Goal: Task Accomplishment & Management: Manage account settings

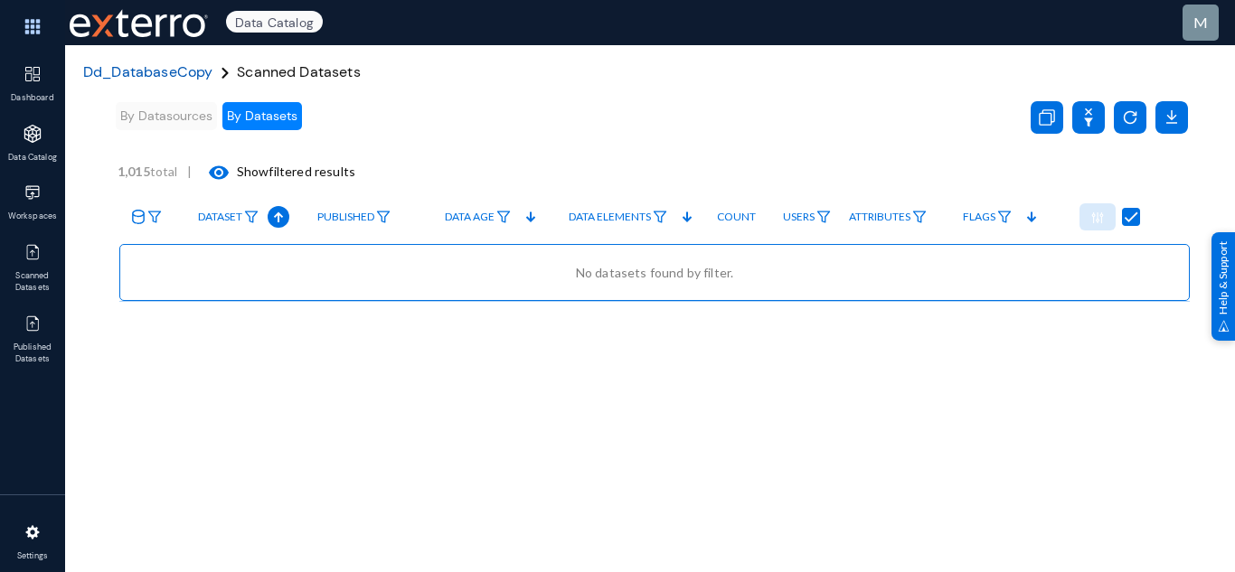
click at [169, 80] on span "Dd_DatabaseCopy" at bounding box center [147, 71] width 129 height 19
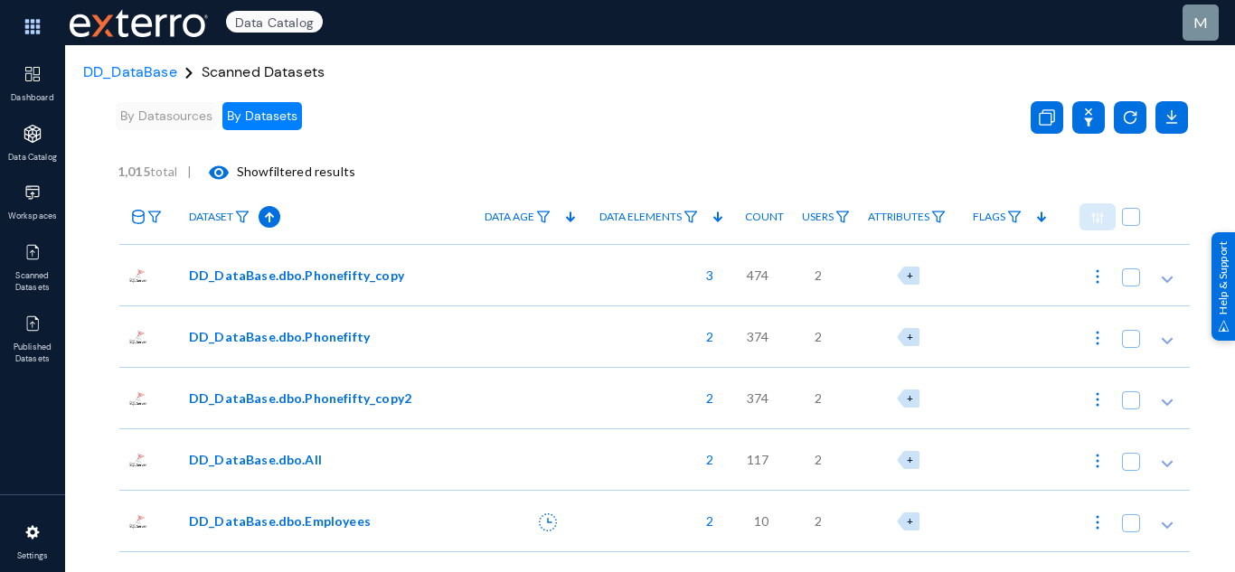
scroll to position [15, 0]
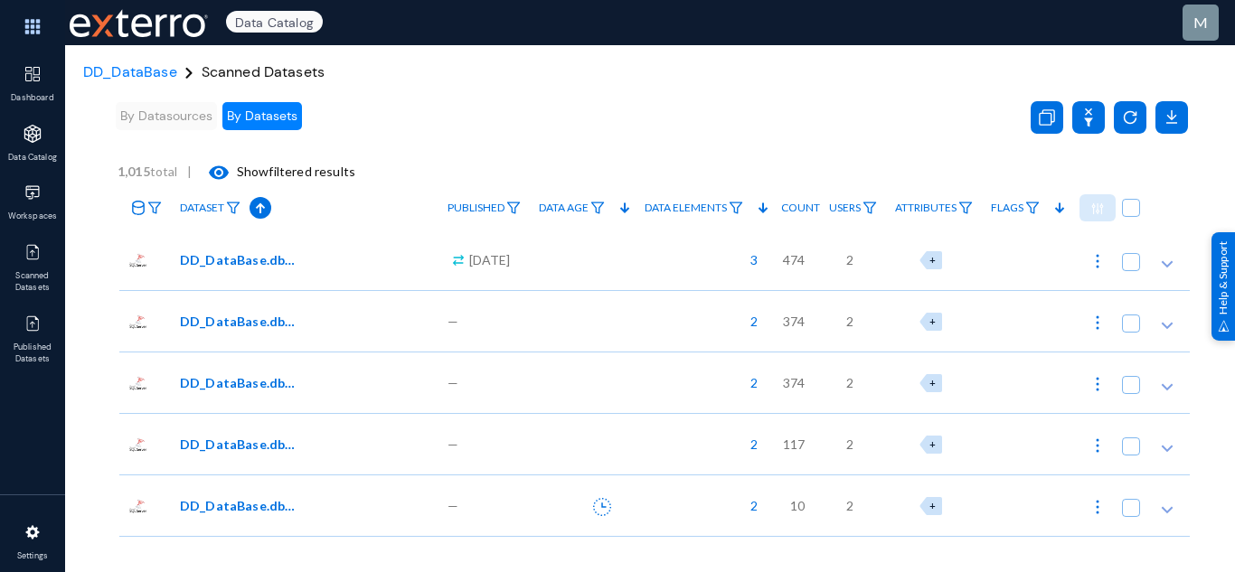
click at [605, 489] on div at bounding box center [583, 505] width 106 height 61
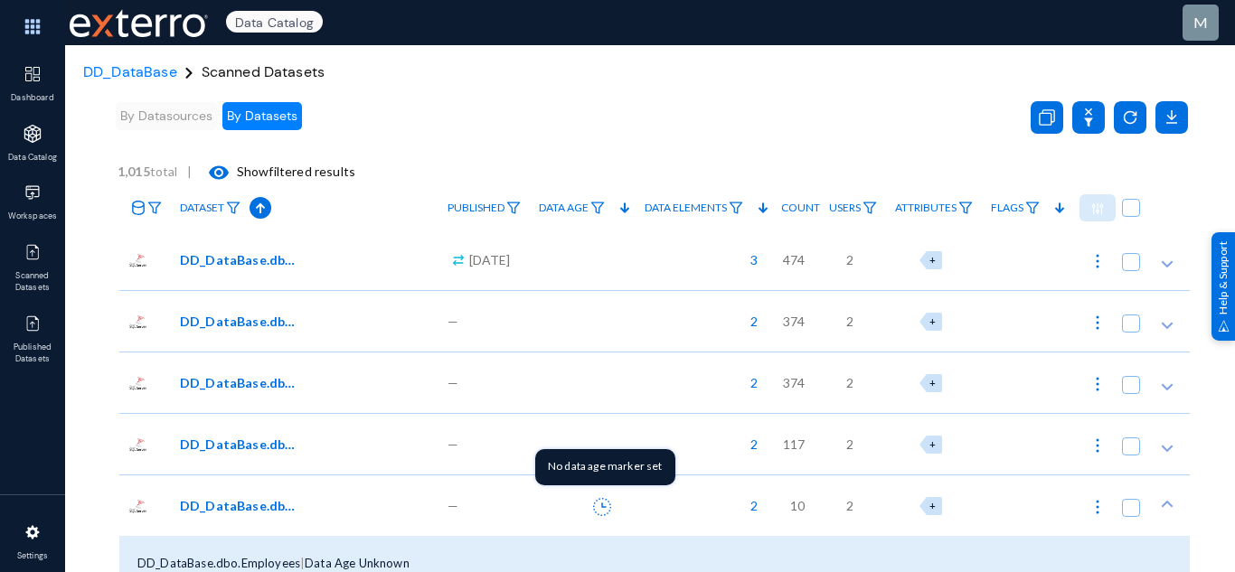
click at [593, 505] on icon at bounding box center [602, 507] width 18 height 18
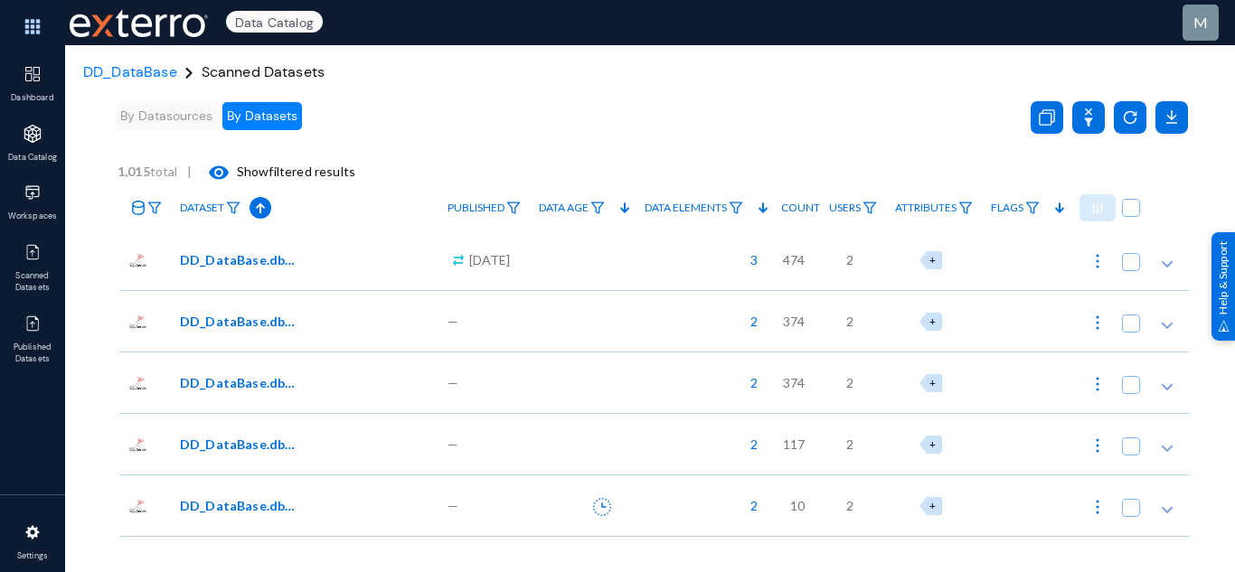
click at [561, 446] on div at bounding box center [583, 443] width 106 height 61
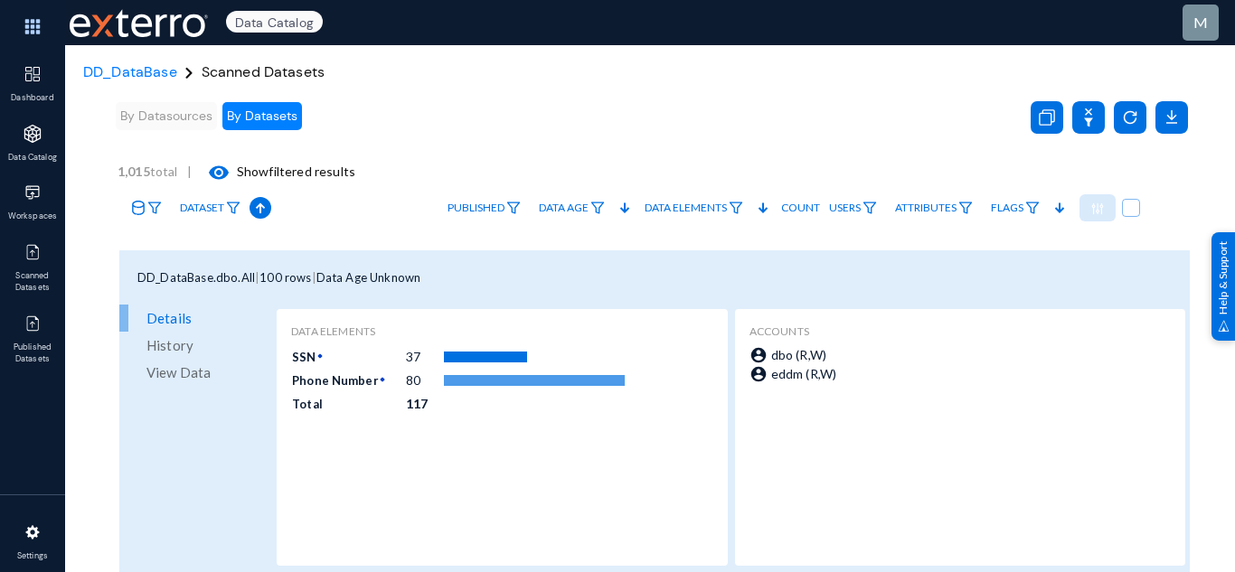
scroll to position [236, 0]
click at [196, 375] on span "View Data" at bounding box center [179, 376] width 64 height 27
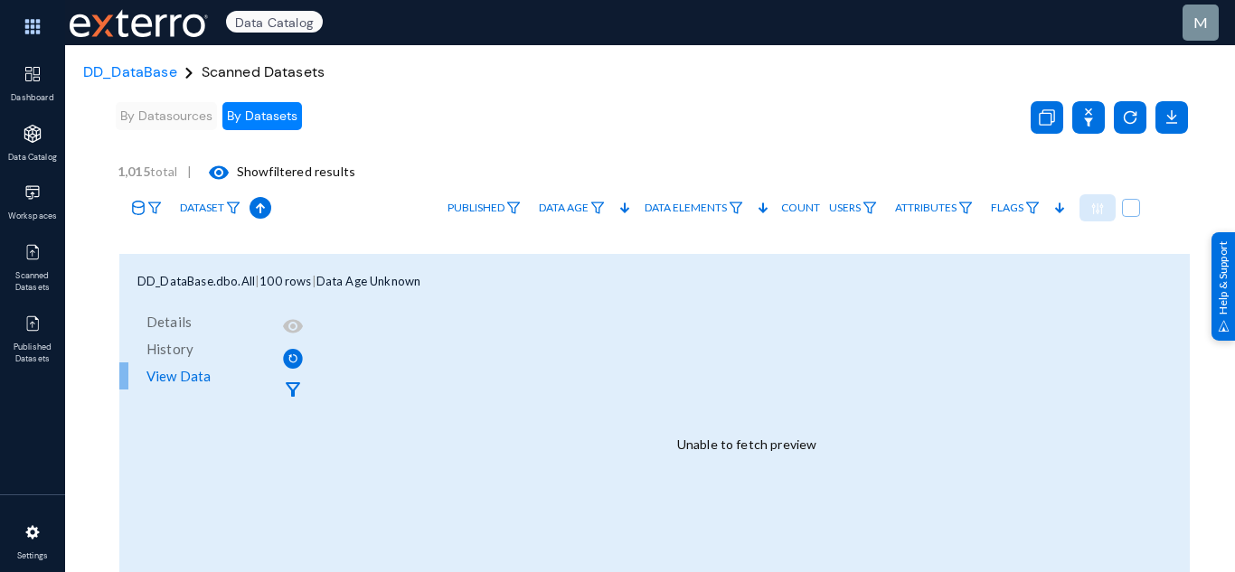
click at [734, 446] on div "Unable to fetch preview" at bounding box center [746, 444] width 877 height 268
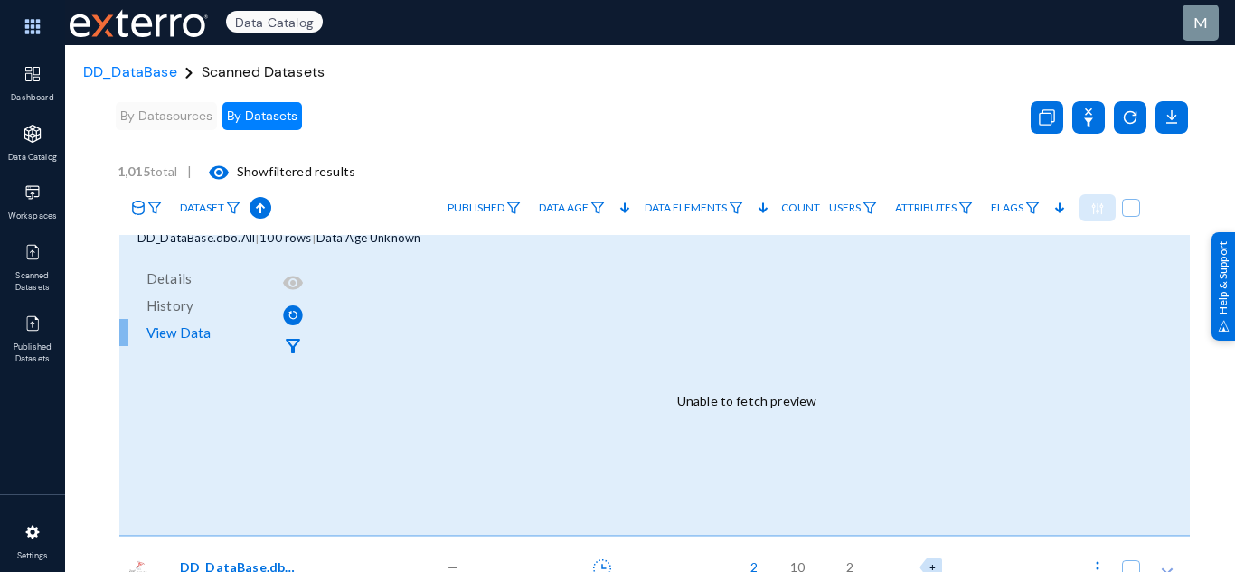
scroll to position [271, 0]
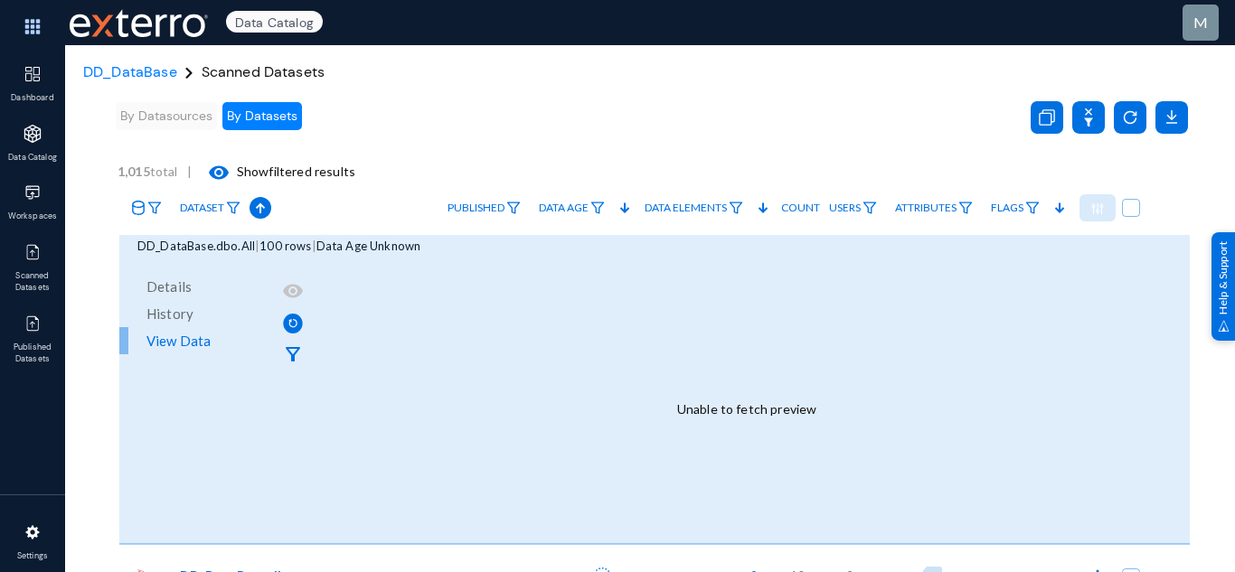
click at [768, 419] on div "Unable to fetch preview" at bounding box center [746, 409] width 877 height 268
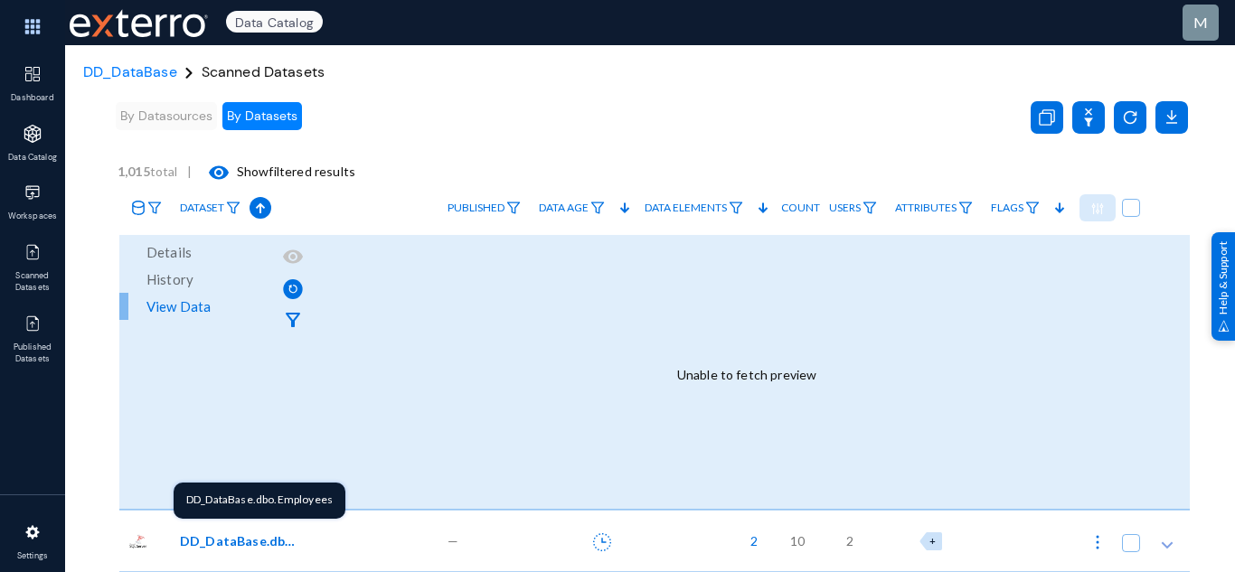
click at [225, 534] on span "DD_DataBase.dbo.Employees" at bounding box center [241, 541] width 122 height 19
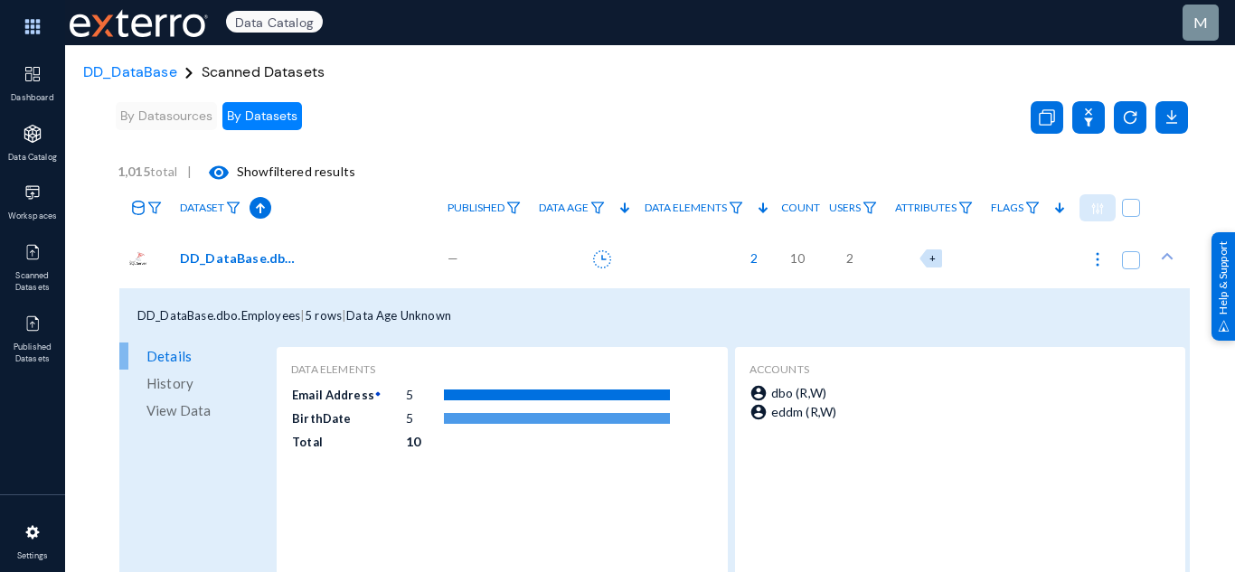
scroll to position [631, 0]
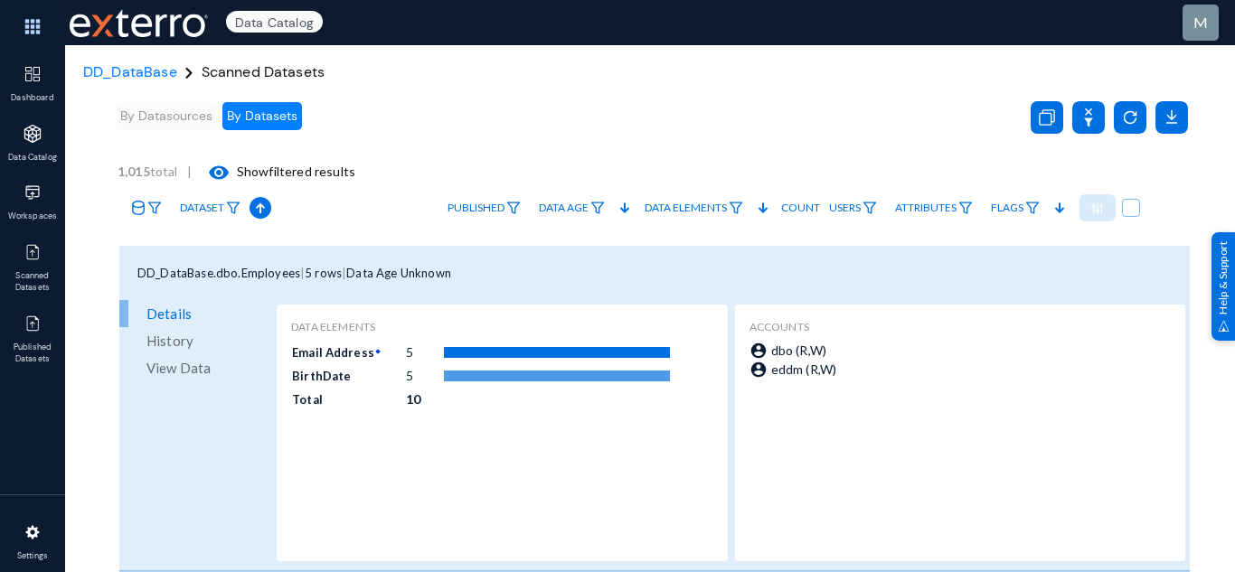
click at [202, 372] on span "View Data" at bounding box center [179, 368] width 64 height 27
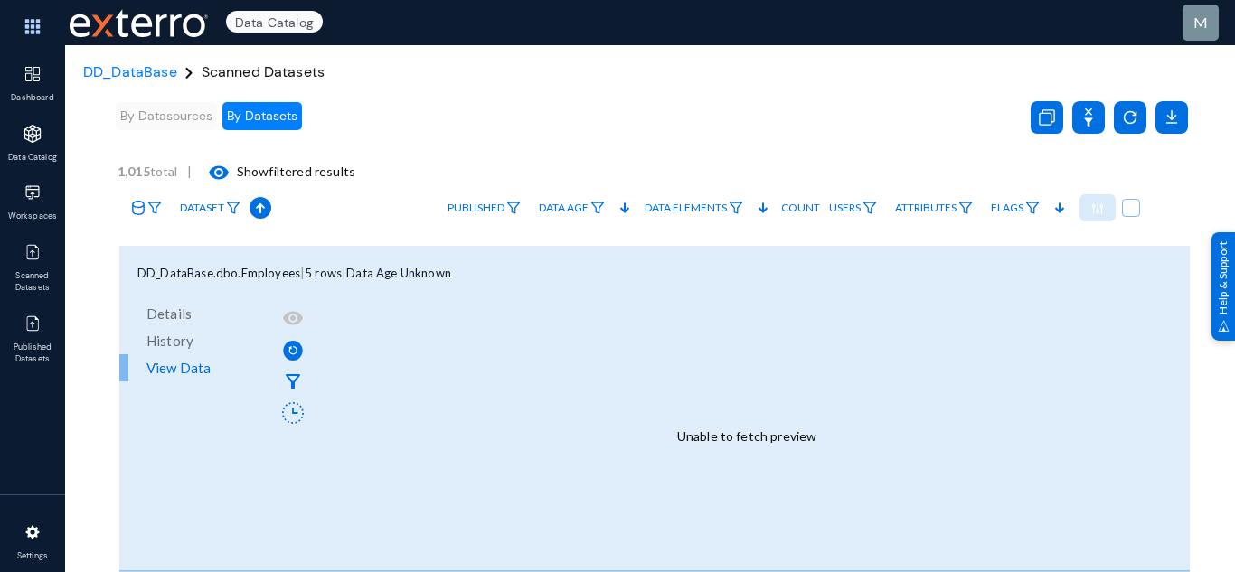
click at [782, 438] on div "Unable to fetch preview" at bounding box center [746, 436] width 877 height 268
drag, startPoint x: 681, startPoint y: 430, endPoint x: 878, endPoint y: 423, distance: 197.3
click at [878, 423] on div "Unable to fetch preview" at bounding box center [746, 436] width 877 height 268
drag, startPoint x: 676, startPoint y: 439, endPoint x: 832, endPoint y: 439, distance: 155.6
click at [832, 439] on div "Unable to fetch preview" at bounding box center [746, 436] width 877 height 268
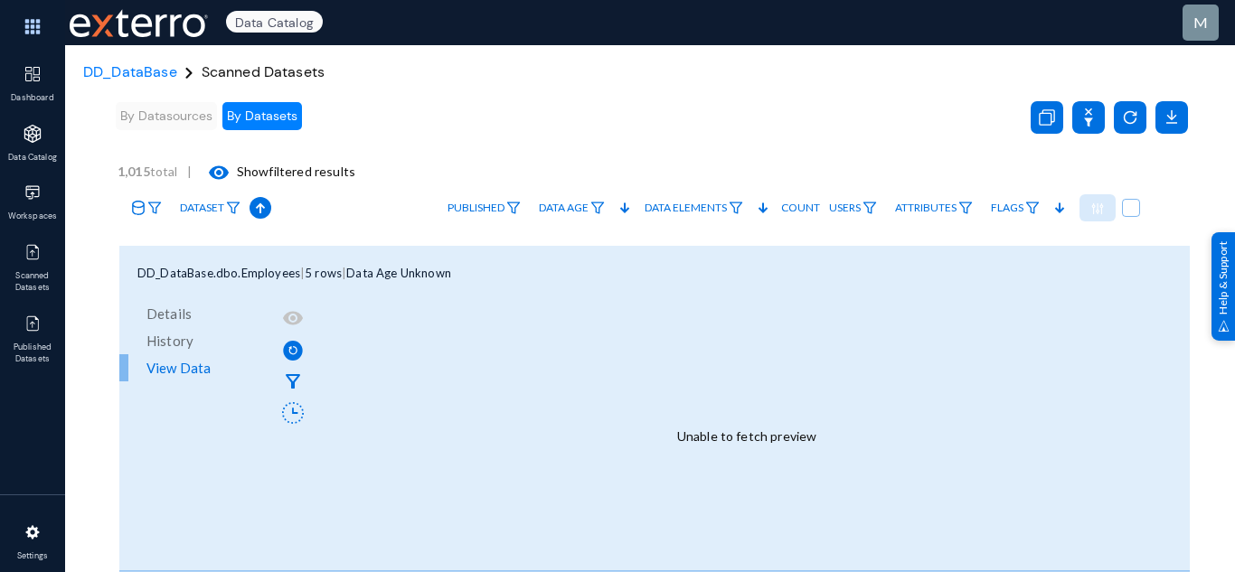
click at [774, 126] on div "By Datasources By Datasets" at bounding box center [559, 116] width 893 height 52
drag, startPoint x: 680, startPoint y: 440, endPoint x: 879, endPoint y: 436, distance: 199.0
click at [879, 436] on div "Unable to fetch preview" at bounding box center [746, 436] width 877 height 268
click at [837, 515] on div "Unable to fetch preview" at bounding box center [746, 436] width 877 height 268
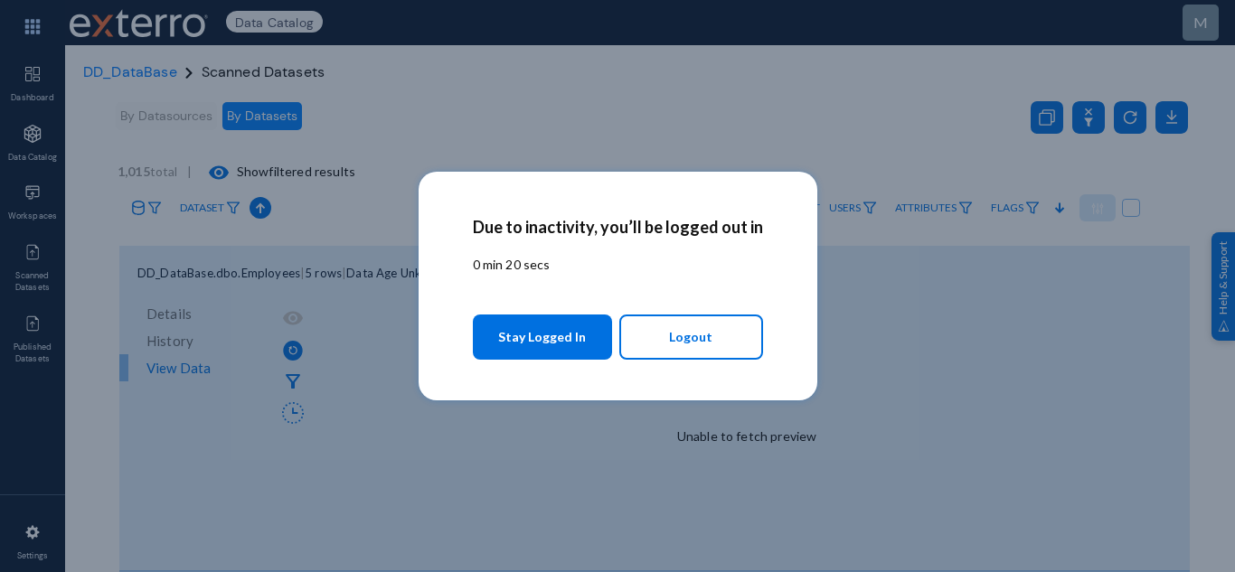
click at [536, 336] on span "Stay Logged In" at bounding box center [542, 337] width 88 height 33
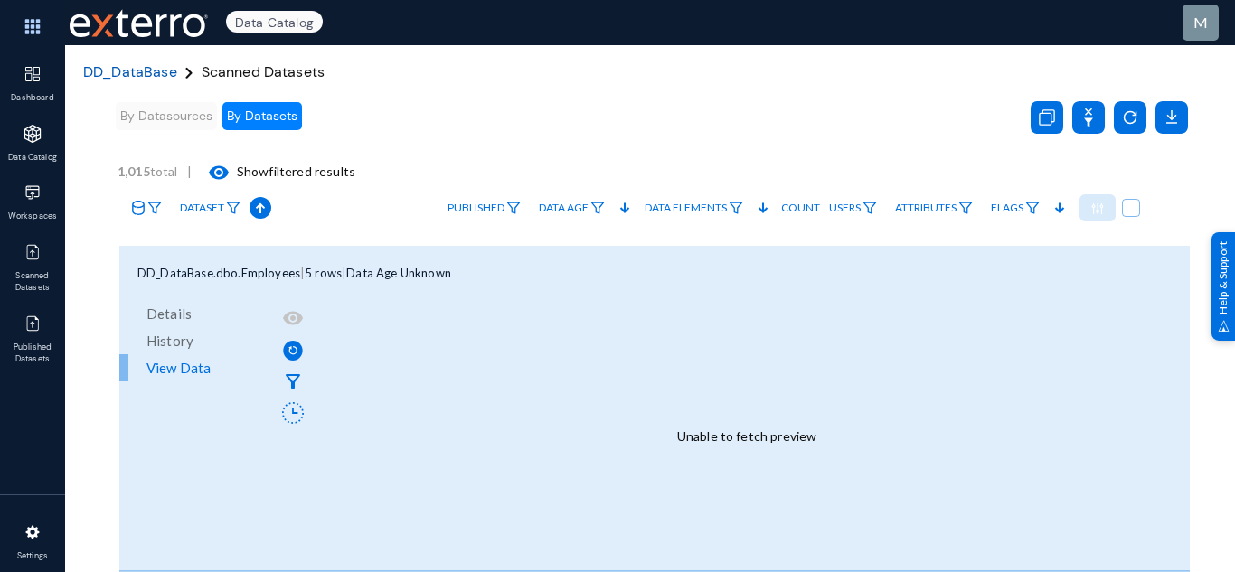
click at [114, 75] on span "DD_DataBase" at bounding box center [130, 71] width 94 height 19
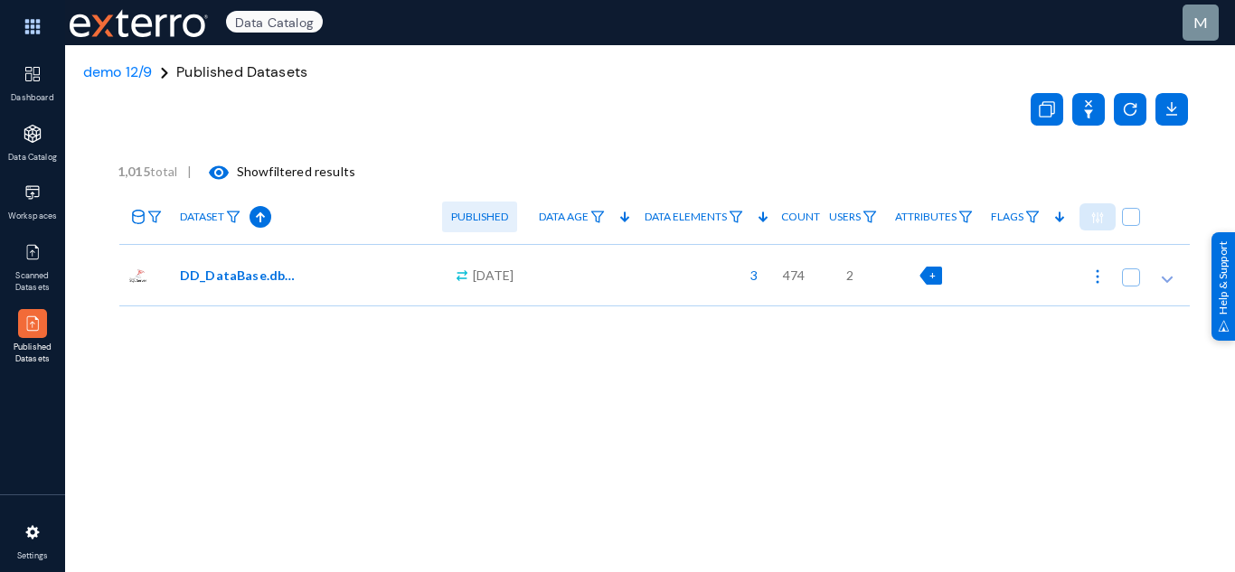
click at [930, 278] on span "+" at bounding box center [933, 276] width 6 height 12
checkbox input "true"
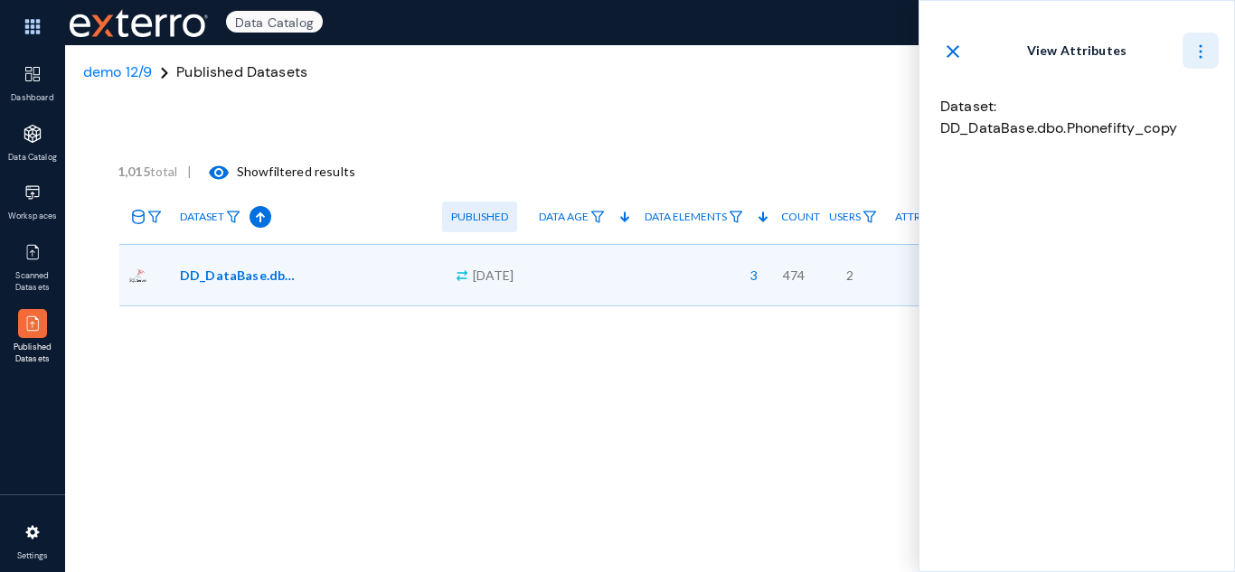
click at [1201, 48] on img at bounding box center [1201, 52] width 18 height 18
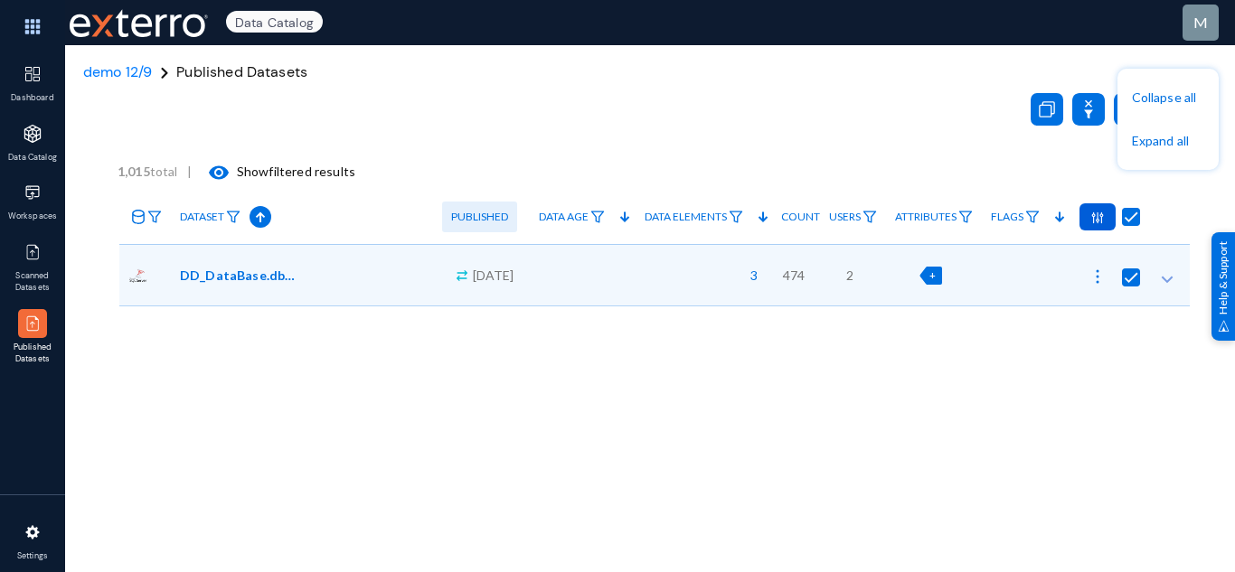
click at [803, 40] on div at bounding box center [617, 286] width 1235 height 572
click at [930, 280] on span "+" at bounding box center [933, 276] width 6 height 12
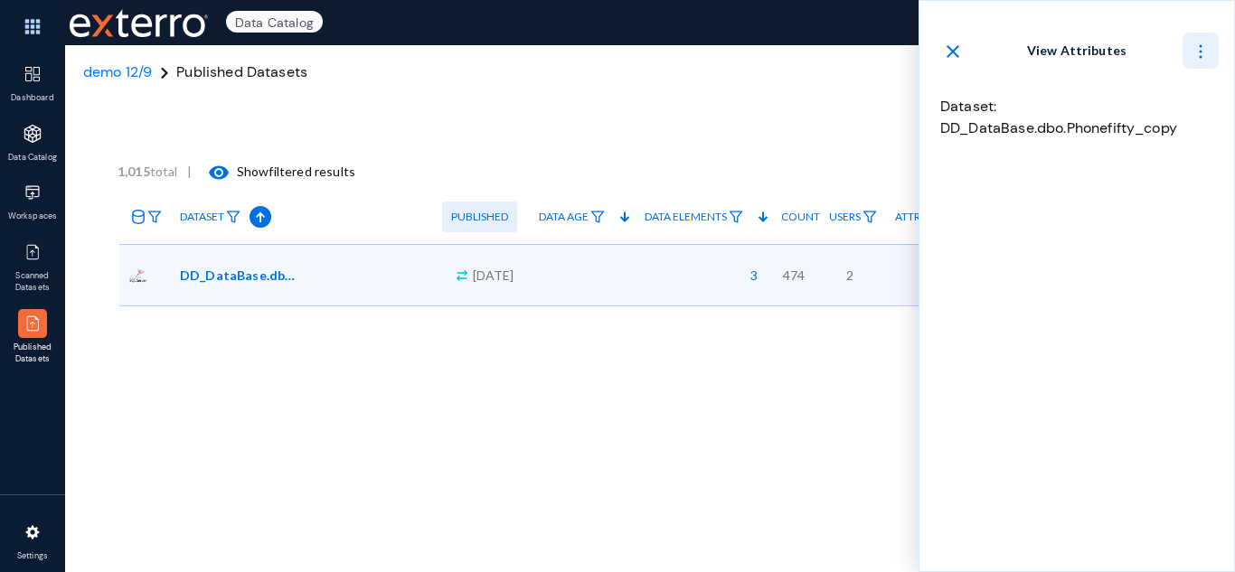
click at [1200, 55] on img at bounding box center [1201, 52] width 18 height 18
click at [1176, 137] on span "Expand all" at bounding box center [1160, 140] width 57 height 15
click at [954, 55] on mat-icon "close" at bounding box center [953, 52] width 22 height 22
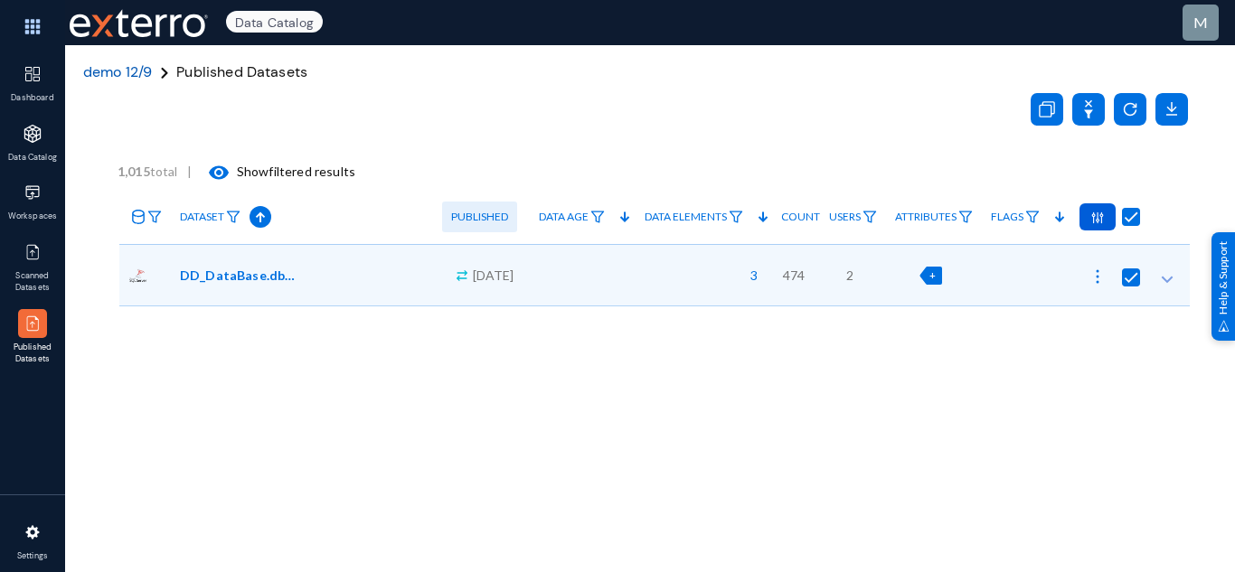
click at [118, 79] on span "demo 12/9" at bounding box center [117, 71] width 69 height 19
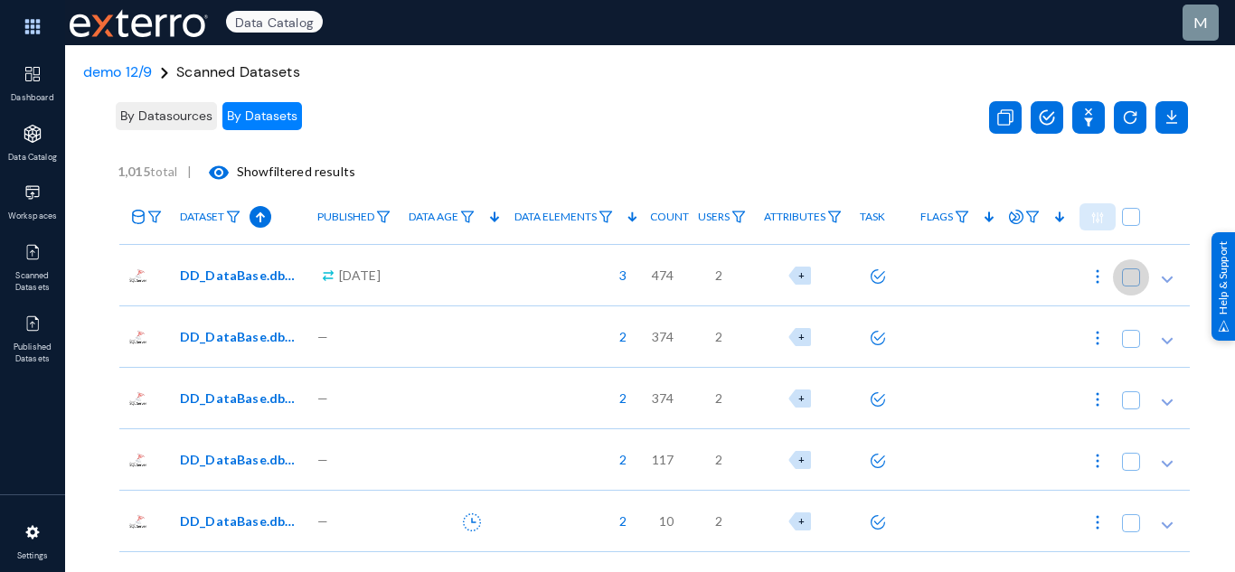
click at [1128, 281] on span at bounding box center [1131, 278] width 18 height 18
click at [1130, 286] on input "checkbox" at bounding box center [1131, 287] width 2 height 2
checkbox input "true"
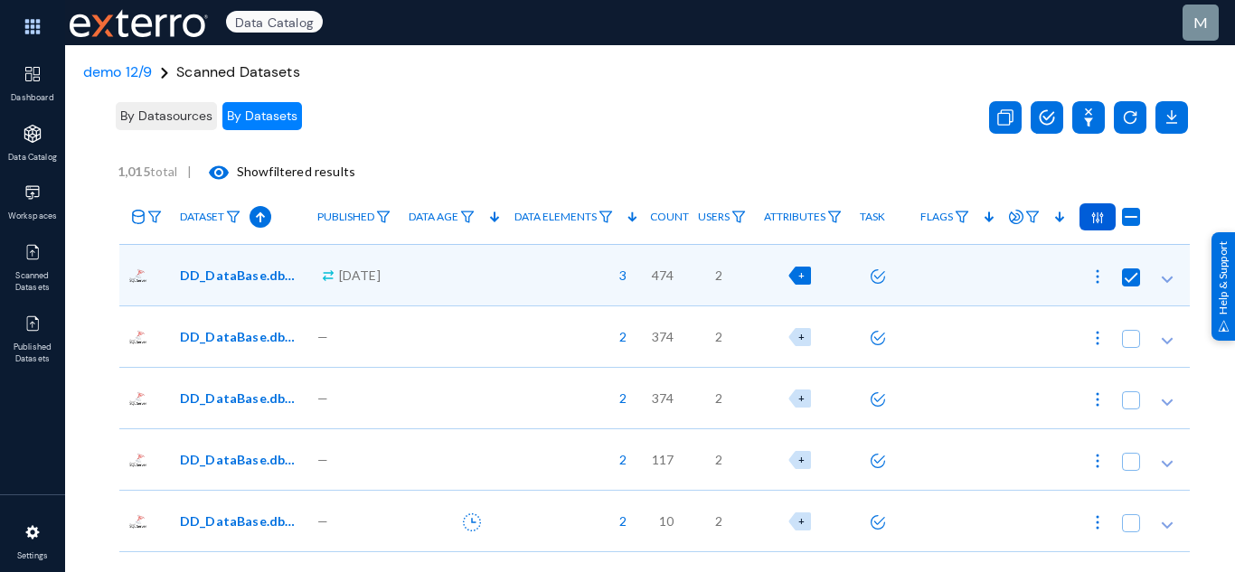
click at [1092, 217] on img at bounding box center [1098, 218] width 13 height 13
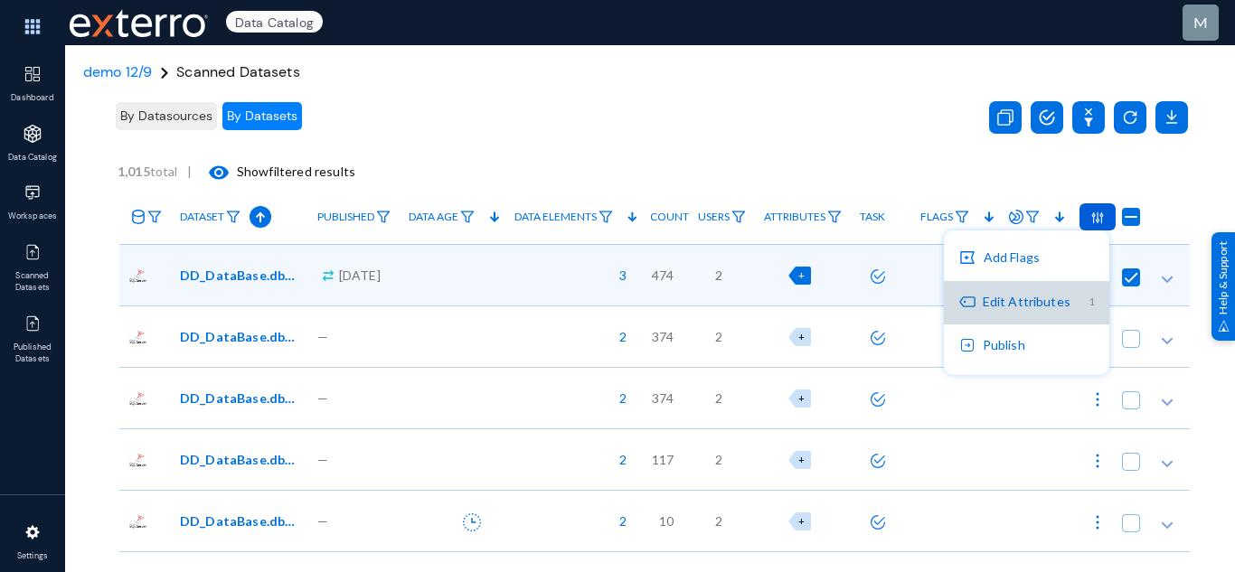
click at [1084, 306] on button "Edit Attributes 1" at bounding box center [1027, 302] width 166 height 43
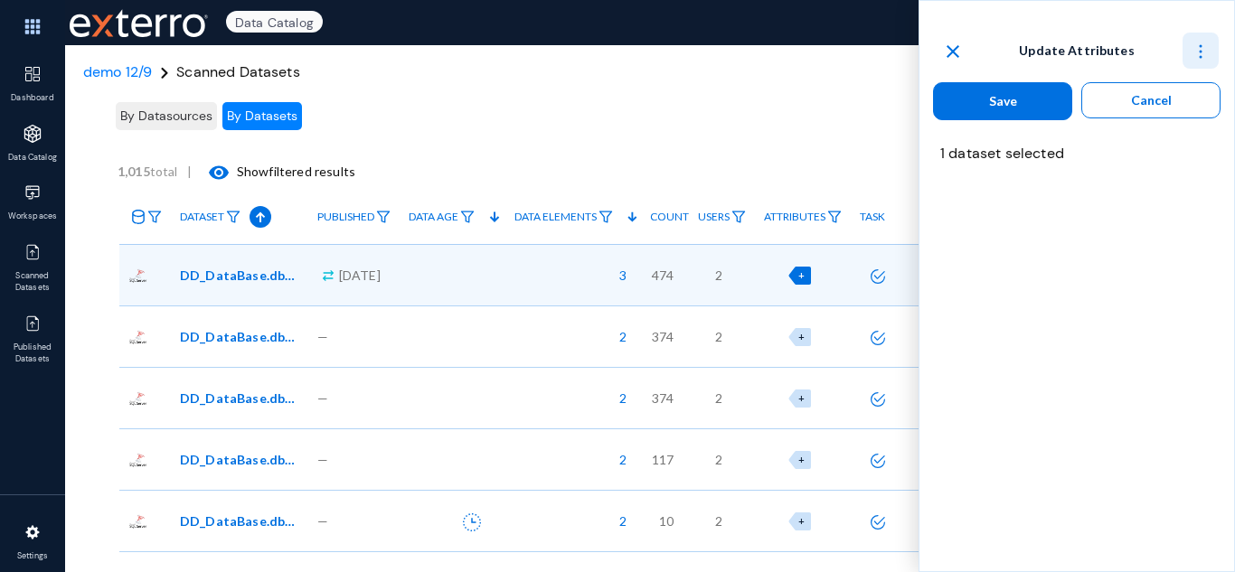
click at [1198, 54] on img at bounding box center [1201, 52] width 18 height 18
click at [1173, 139] on span "Expand all" at bounding box center [1160, 140] width 57 height 15
click at [951, 41] on mat-icon "close" at bounding box center [953, 52] width 22 height 22
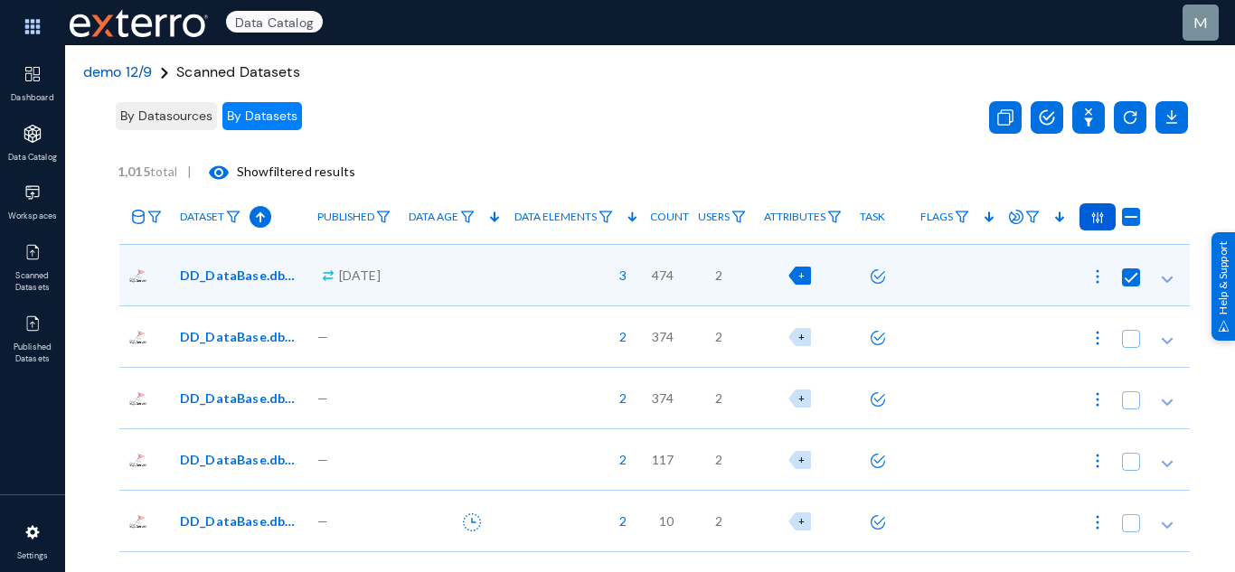
click at [141, 68] on span "demo 12/9" at bounding box center [117, 71] width 69 height 19
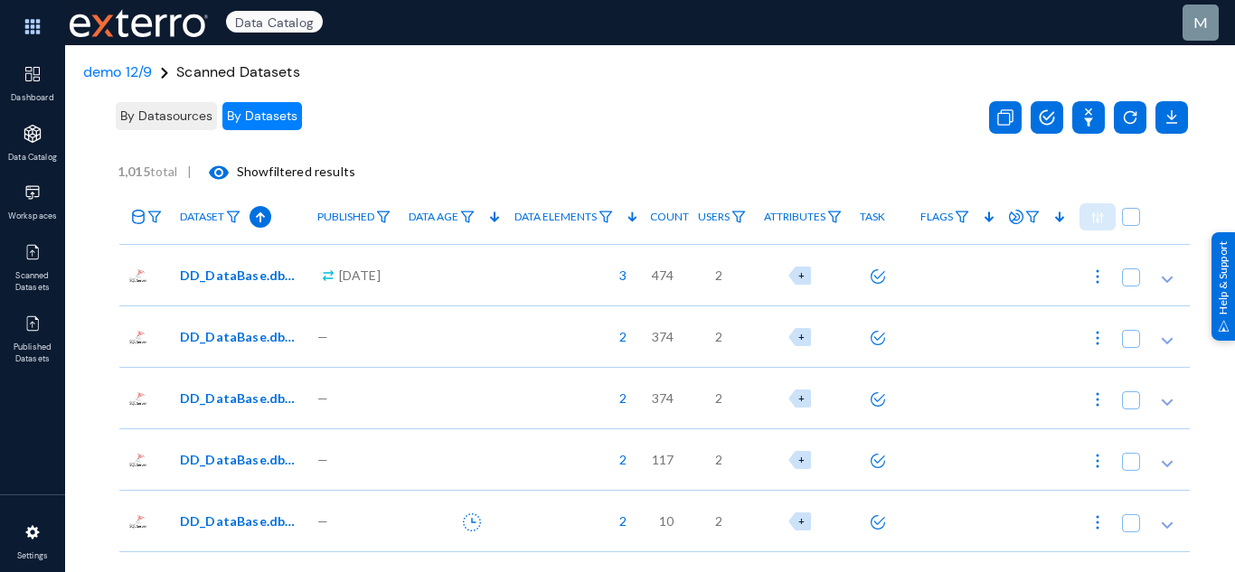
click at [1115, 217] on div at bounding box center [1130, 217] width 119 height 54
click at [1126, 218] on span at bounding box center [1131, 217] width 18 height 18
click at [1130, 225] on input "checkbox" at bounding box center [1131, 226] width 2 height 2
checkbox input "true"
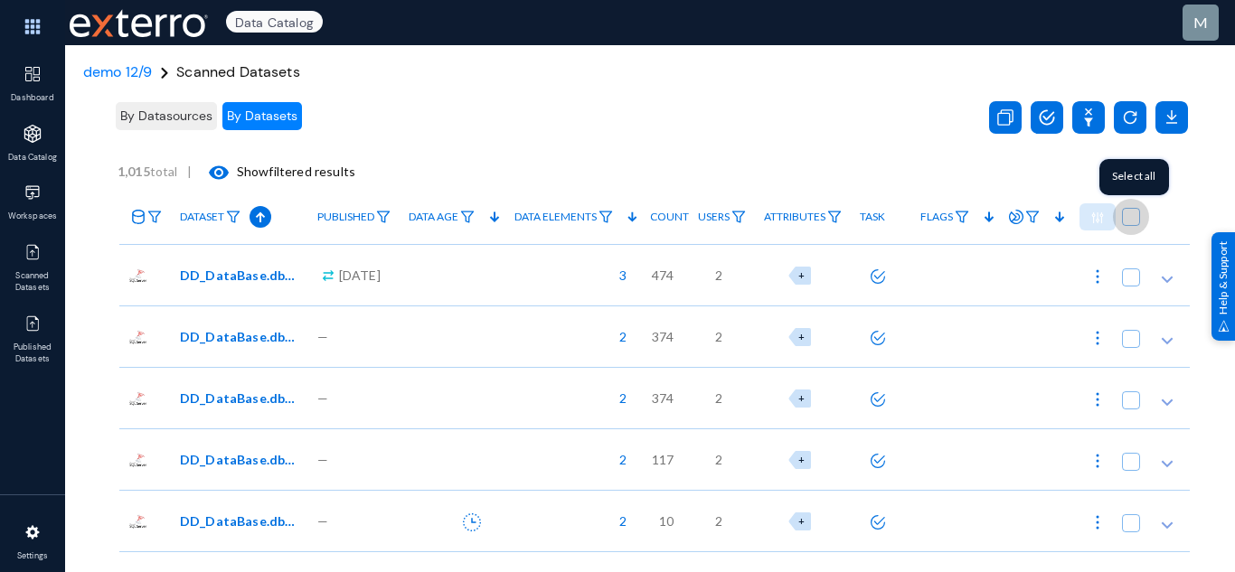
checkbox input "true"
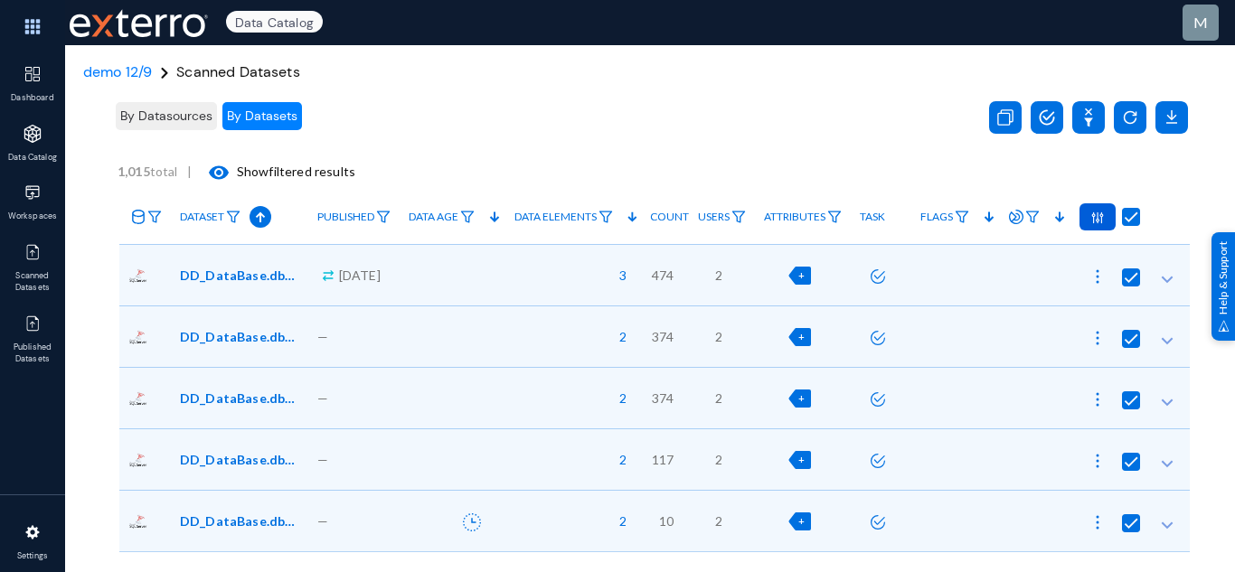
click at [1083, 219] on div at bounding box center [1098, 216] width 36 height 27
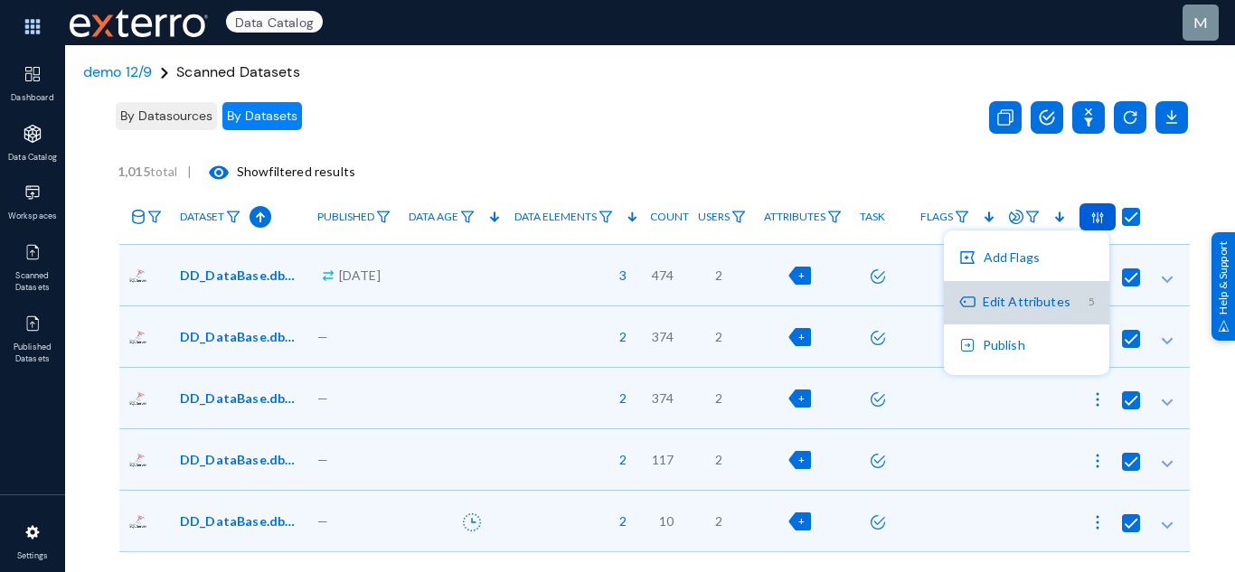
click at [1062, 307] on button "Edit Attributes 5" at bounding box center [1027, 302] width 166 height 43
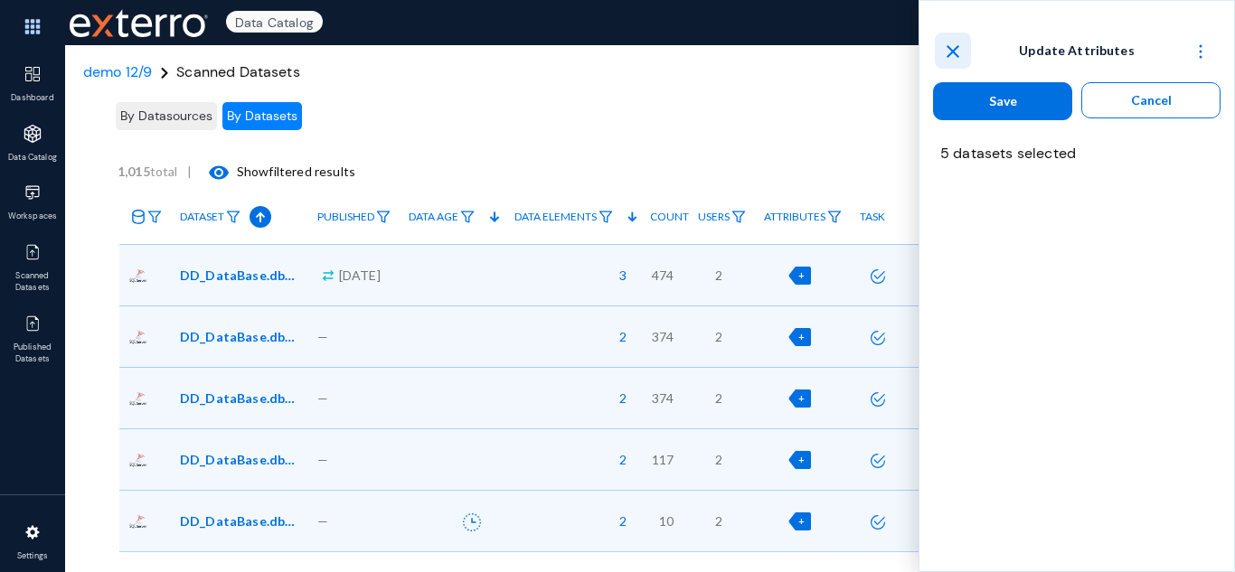
click at [956, 56] on mat-icon "close" at bounding box center [953, 52] width 22 height 22
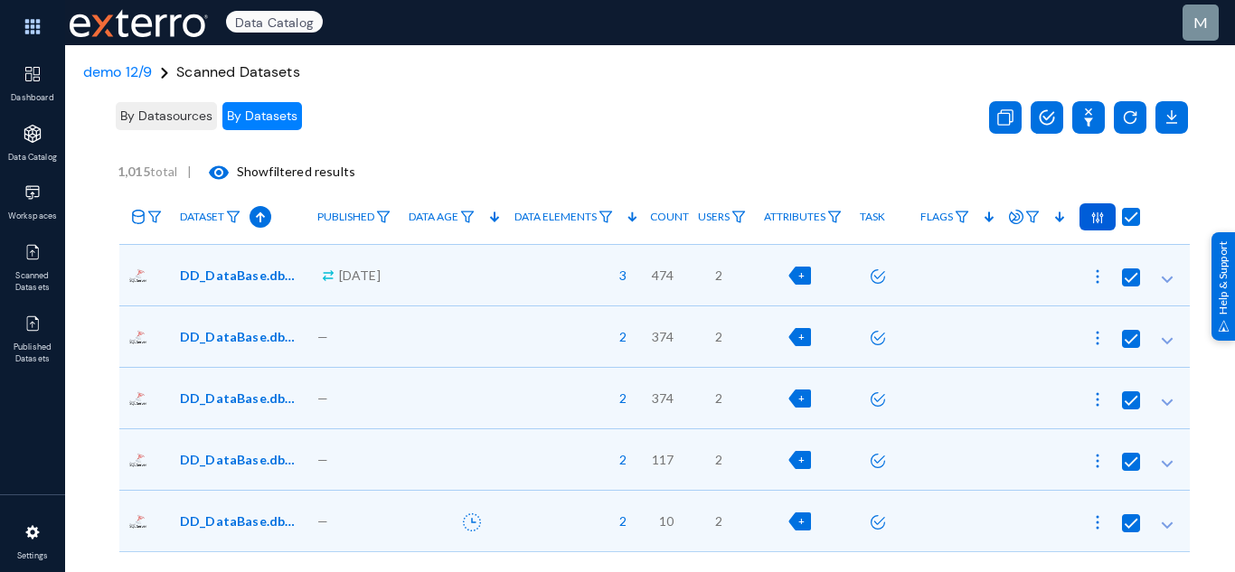
click at [175, 117] on span "By Datasources" at bounding box center [166, 116] width 92 height 16
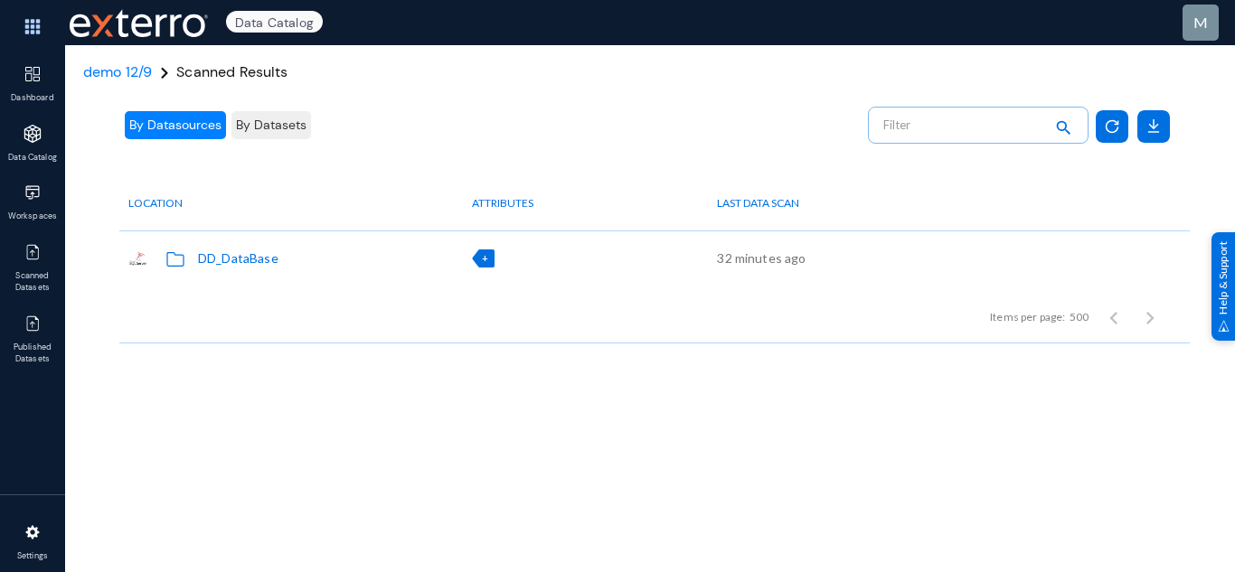
click at [484, 260] on span "+" at bounding box center [485, 258] width 6 height 12
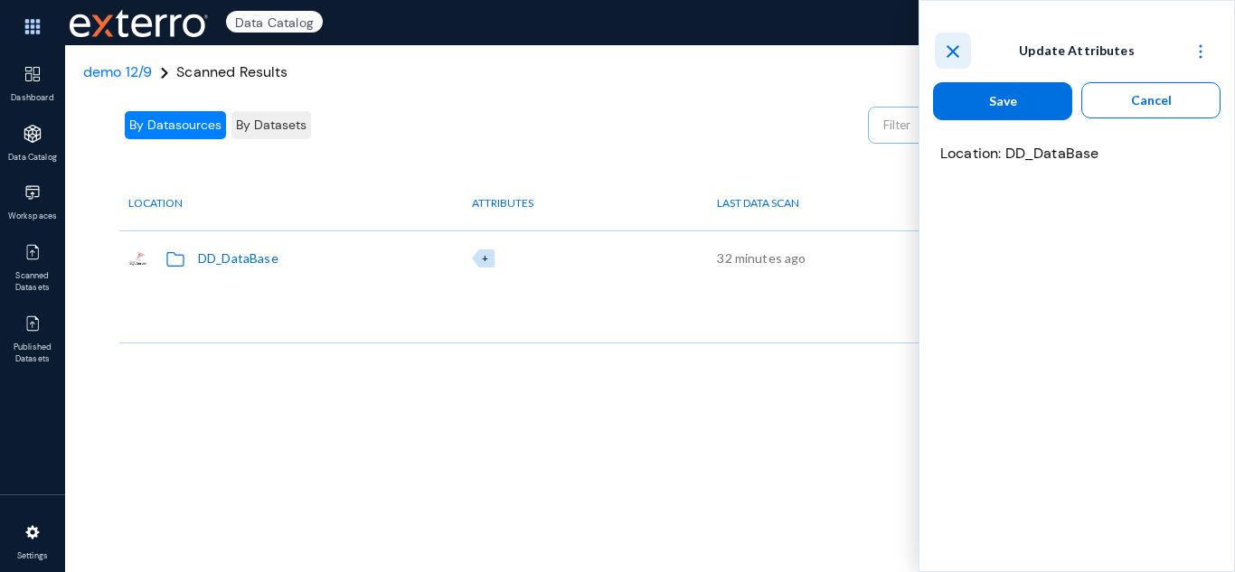
click at [950, 45] on mat-icon "close" at bounding box center [953, 52] width 22 height 22
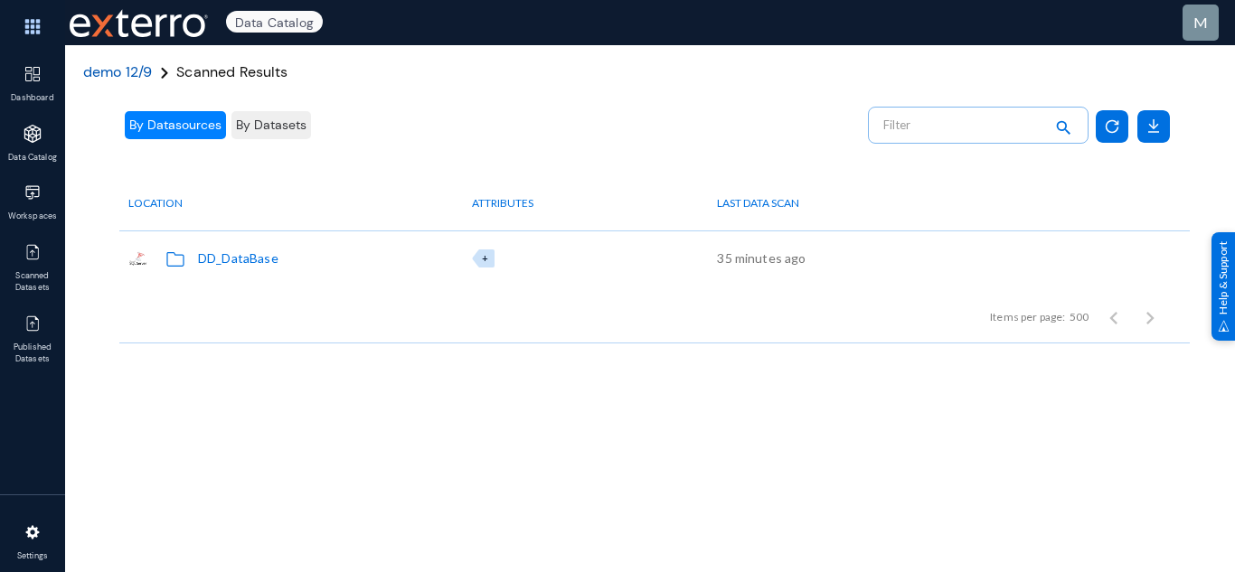
click at [109, 70] on span "demo 12/9" at bounding box center [117, 71] width 69 height 19
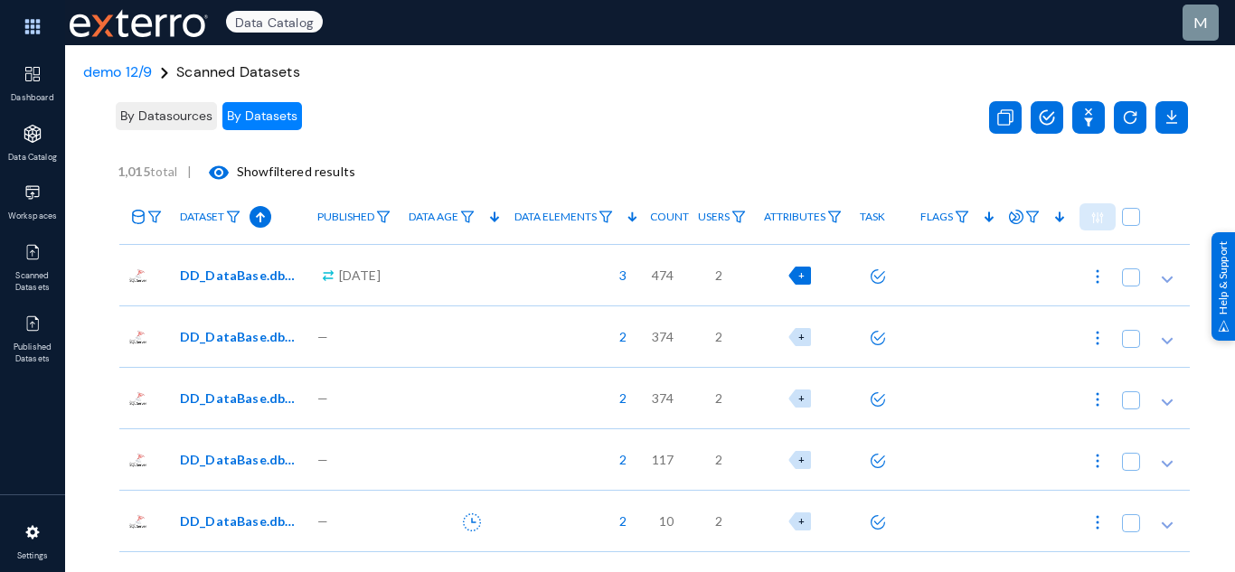
click at [799, 276] on span "+" at bounding box center [802, 276] width 6 height 12
checkbox input "true"
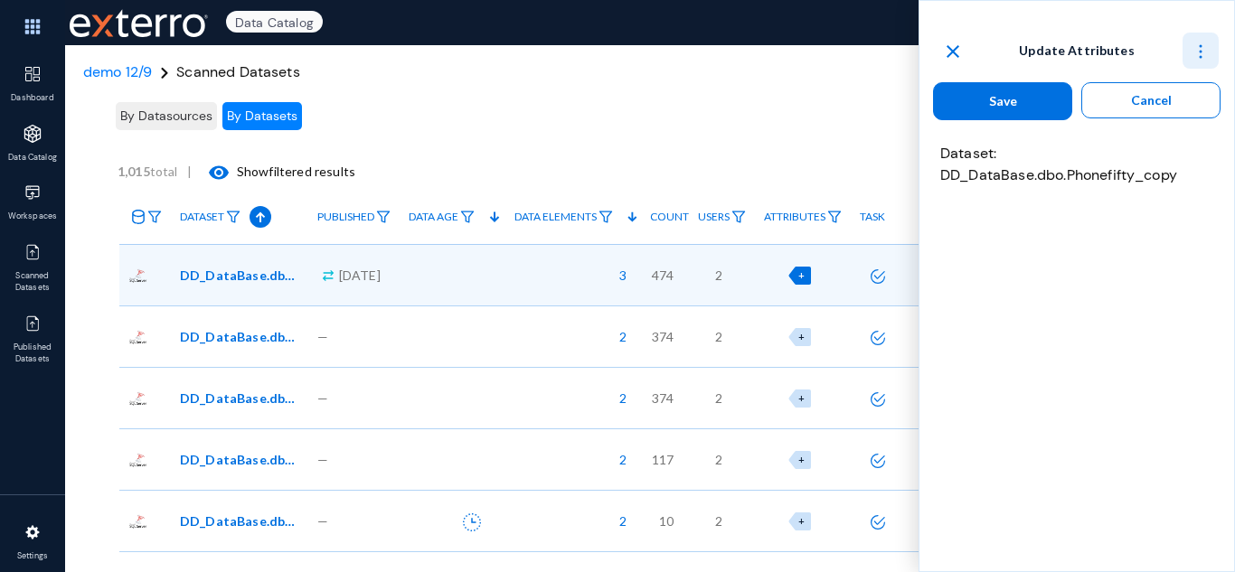
click at [1196, 56] on img at bounding box center [1201, 52] width 18 height 18
click at [1182, 144] on span "Expand all" at bounding box center [1160, 140] width 57 height 15
